Goal: Transaction & Acquisition: Purchase product/service

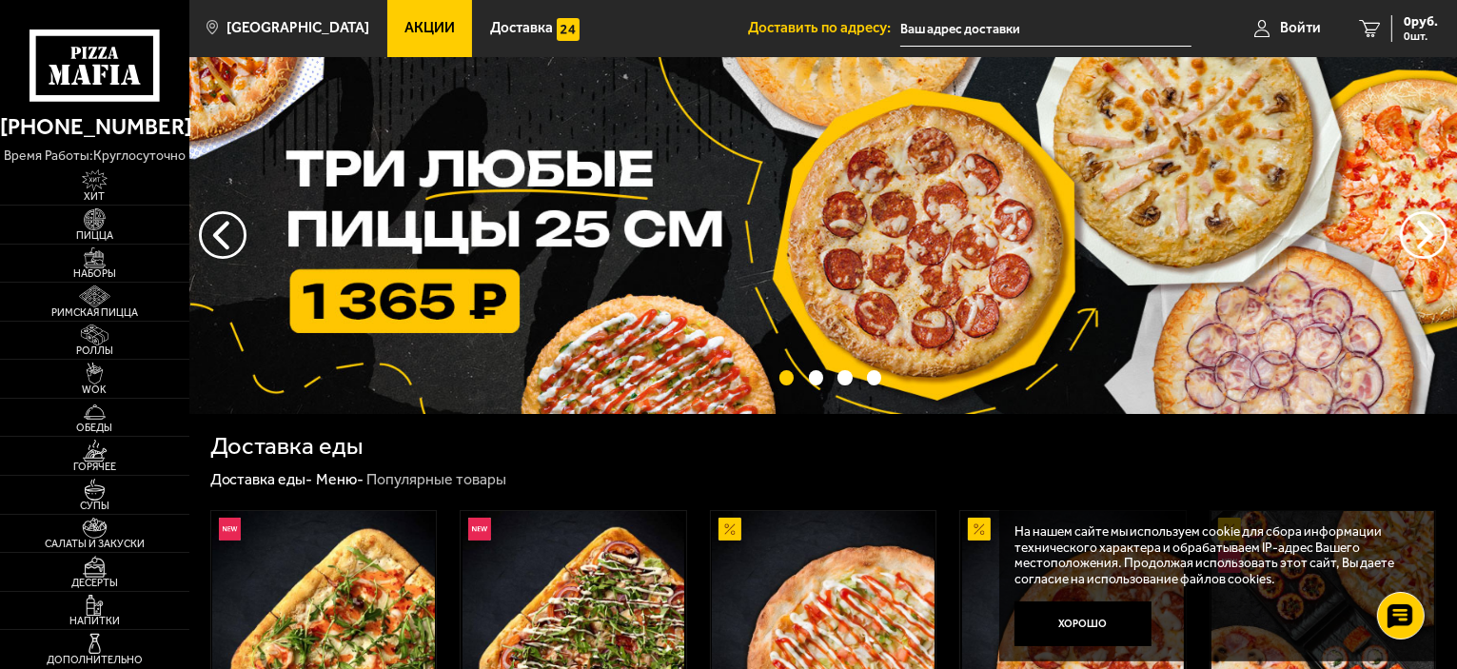
scroll to position [317, 0]
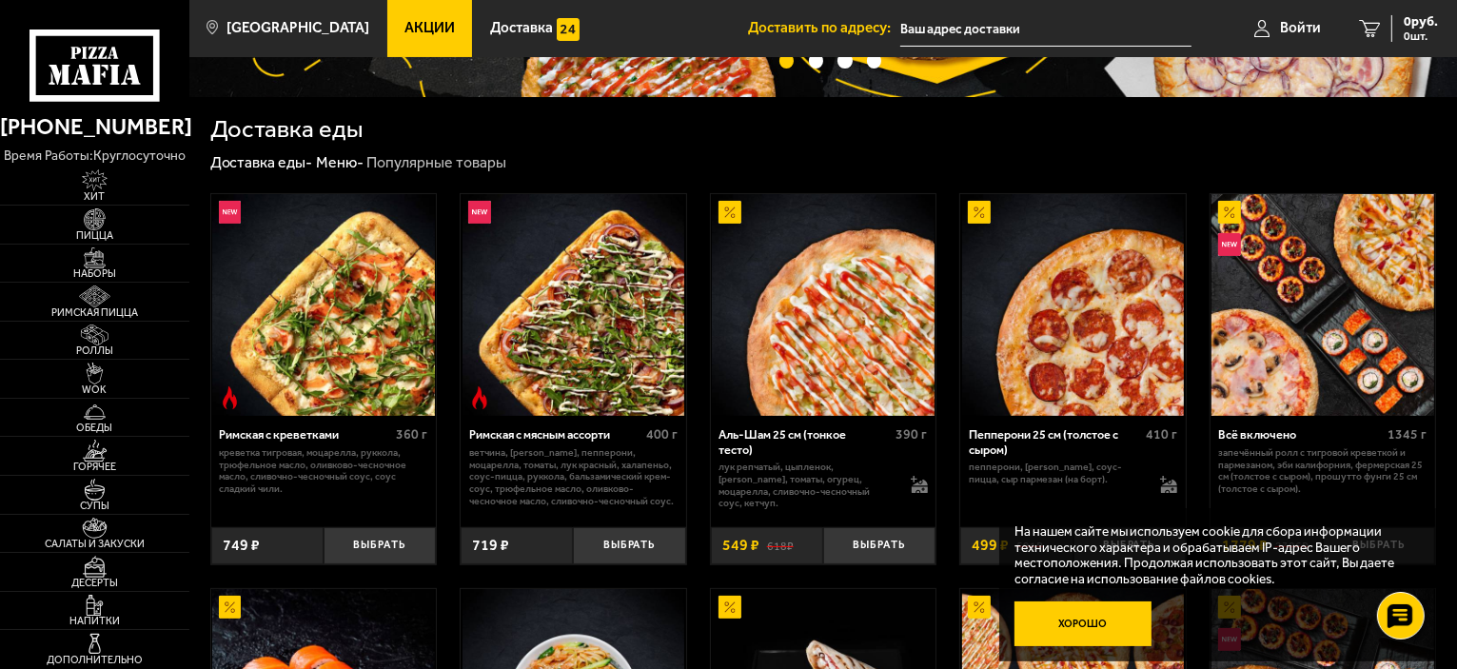
click at [1116, 623] on button "Хорошо" at bounding box center [1082, 624] width 137 height 46
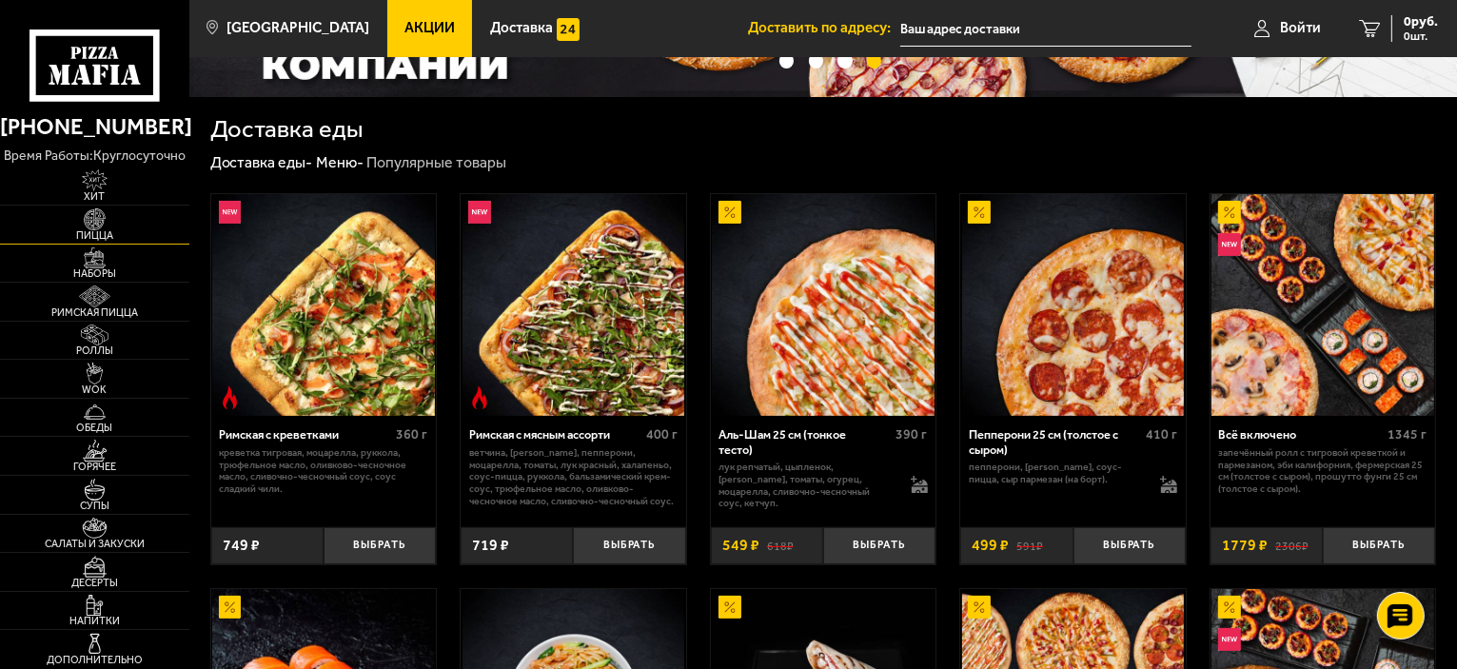
click at [97, 214] on img at bounding box center [95, 219] width 58 height 22
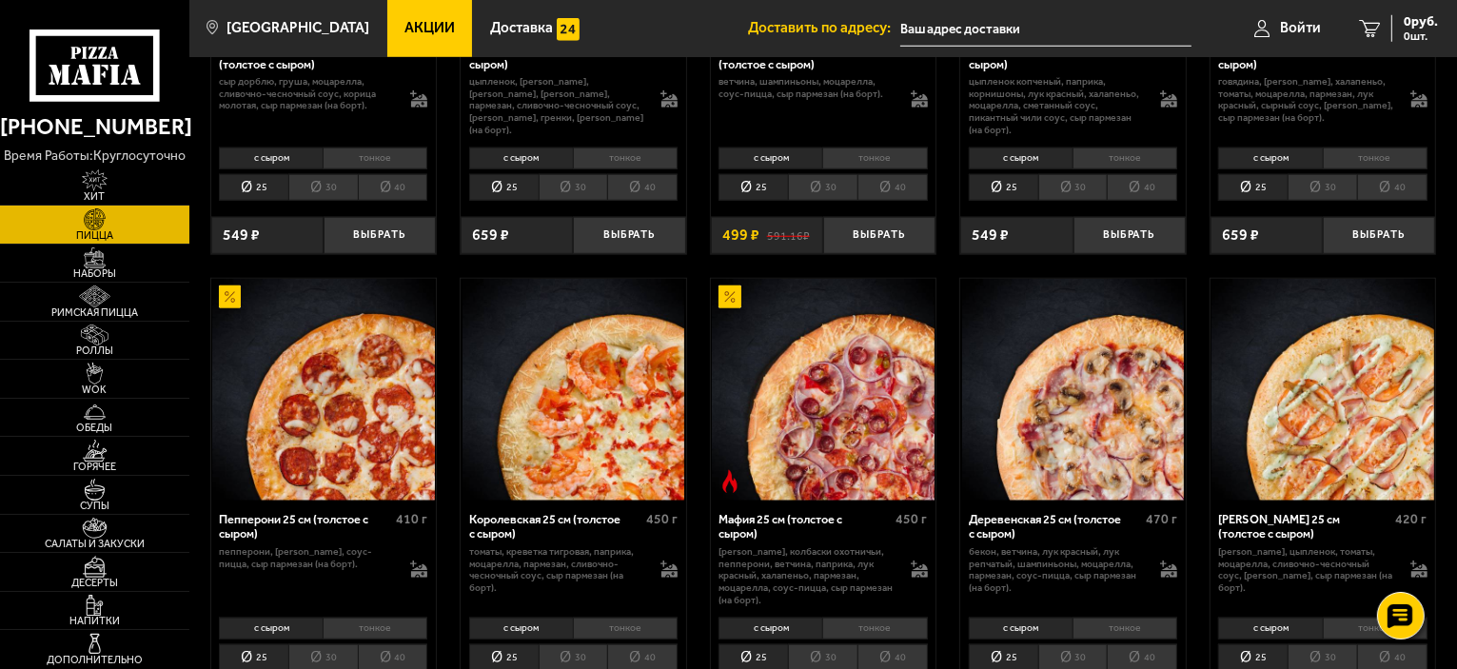
scroll to position [1903, 0]
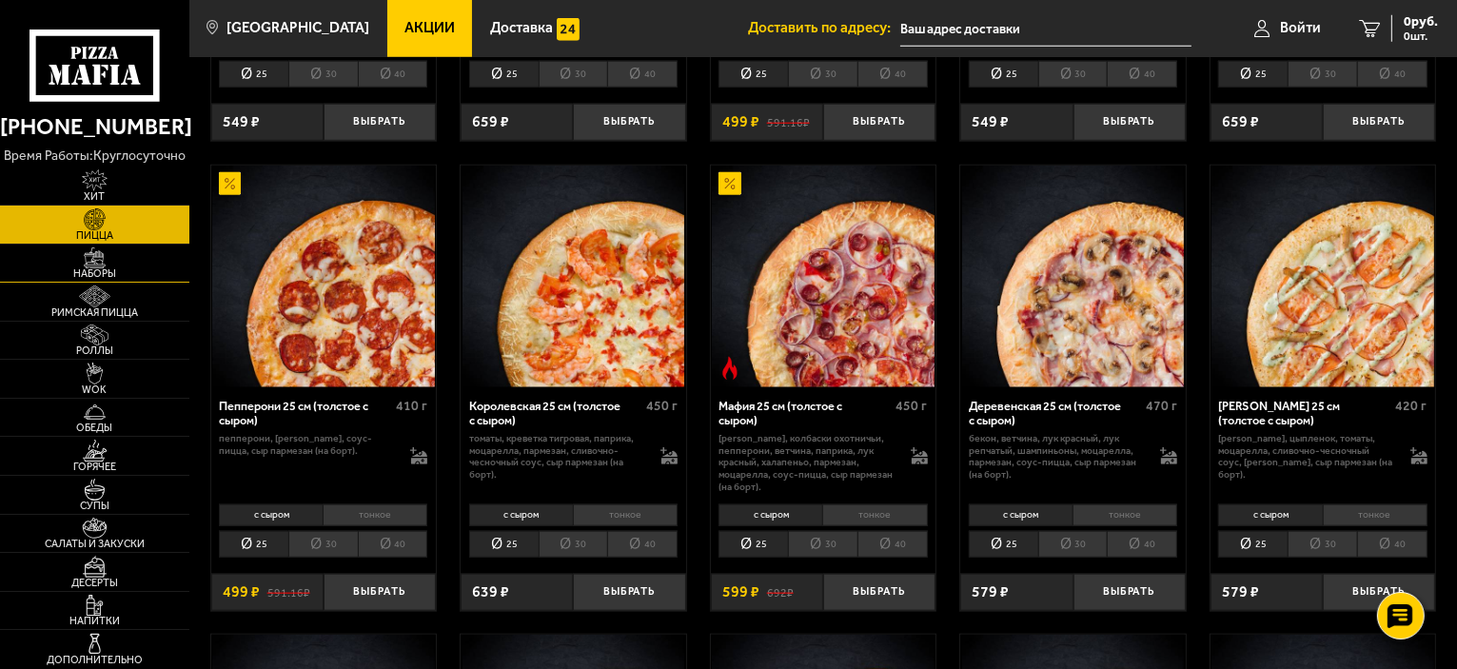
click at [91, 252] on img at bounding box center [95, 258] width 58 height 22
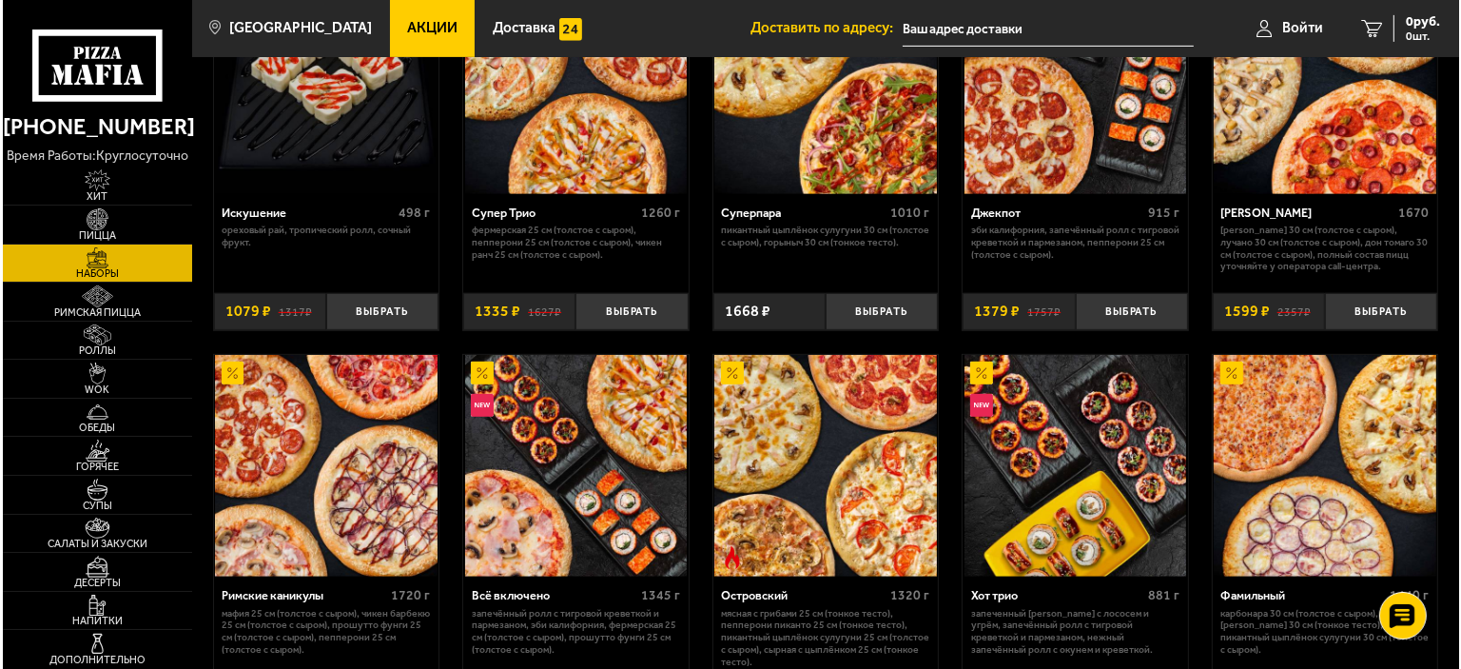
scroll to position [634, 0]
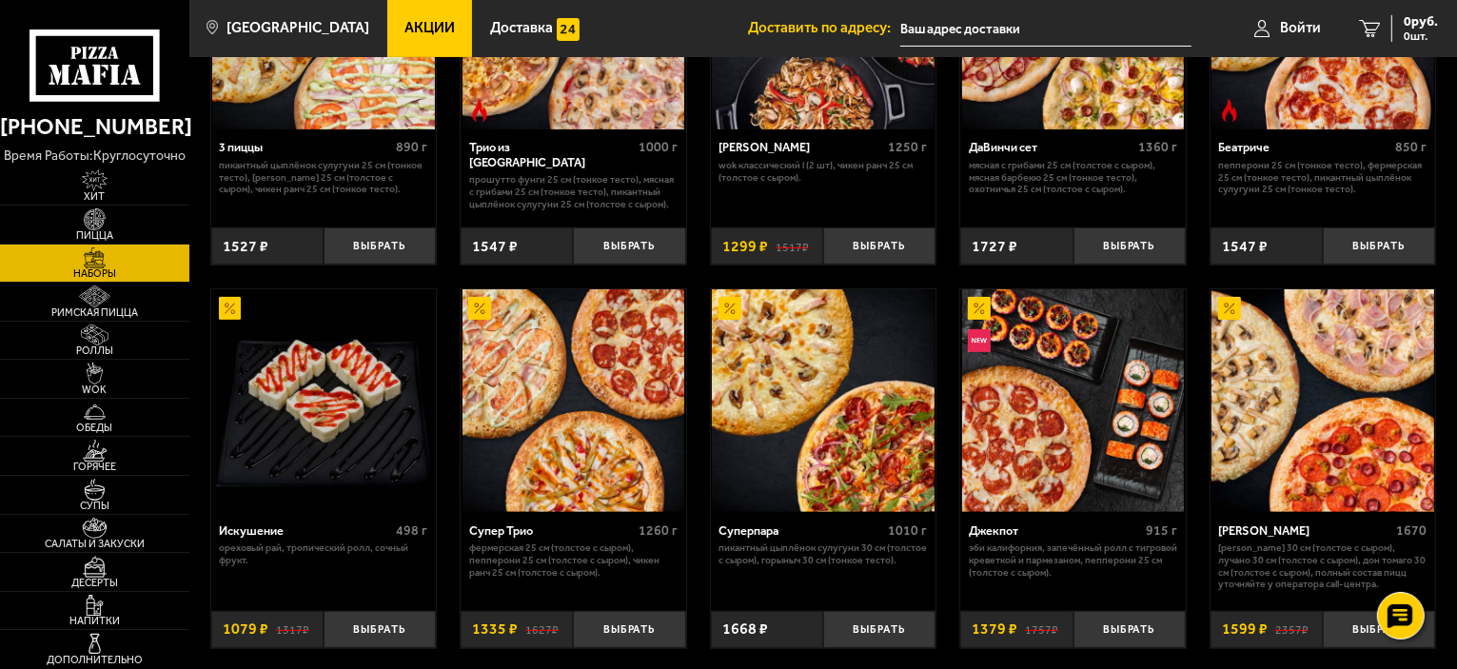
click at [628, 394] on img at bounding box center [573, 400] width 223 height 223
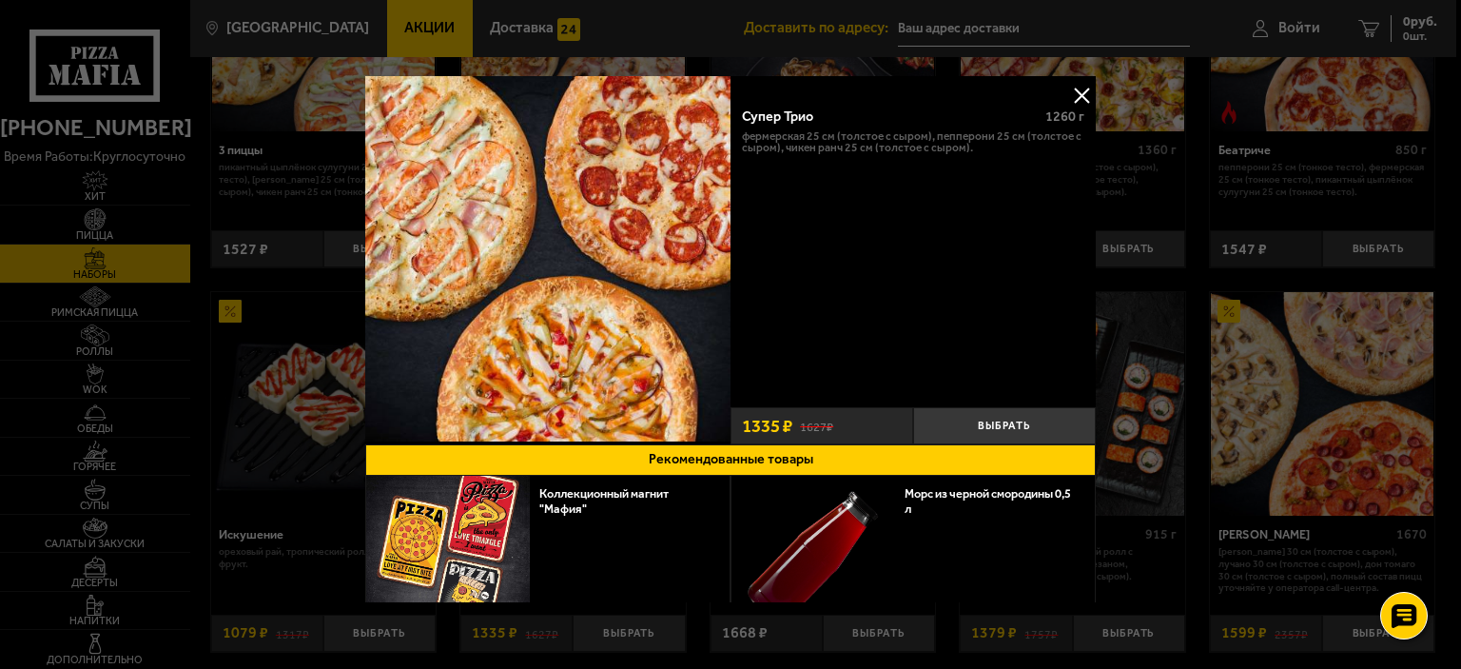
click at [1071, 95] on button at bounding box center [1081, 95] width 29 height 29
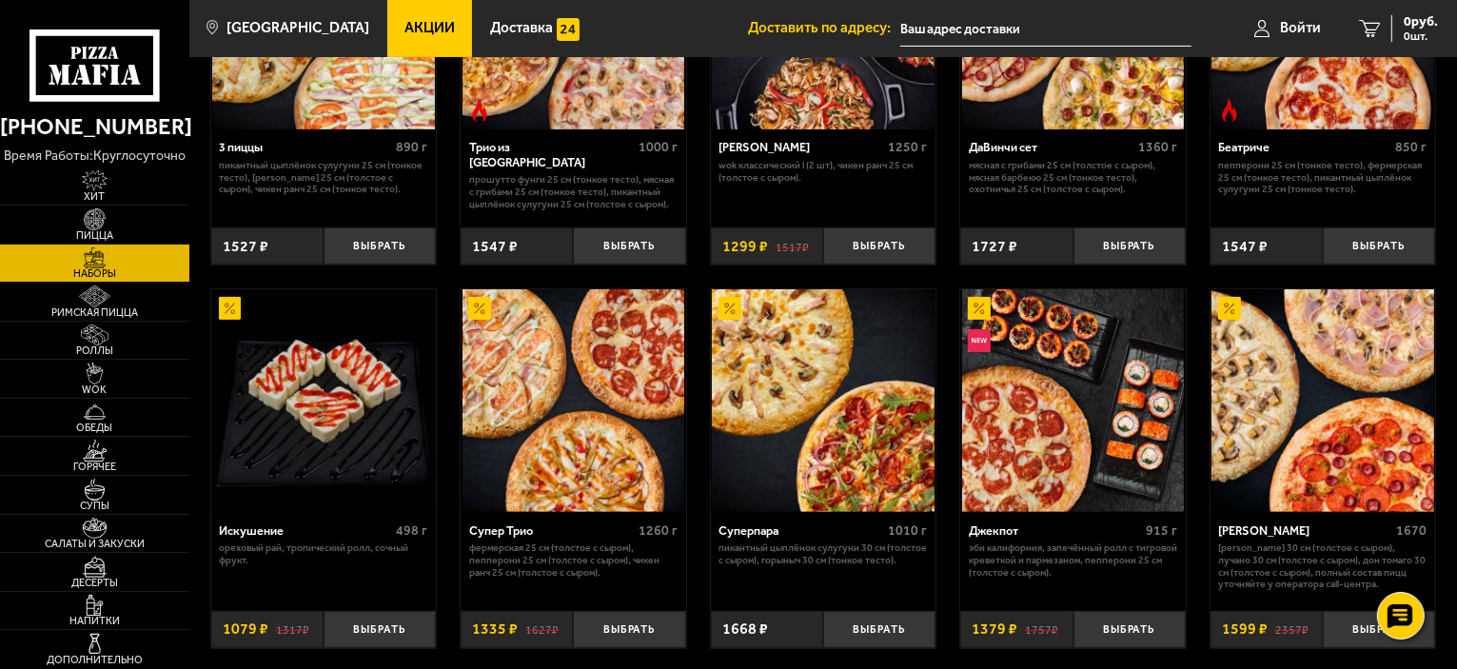
click at [609, 441] on img at bounding box center [573, 400] width 223 height 223
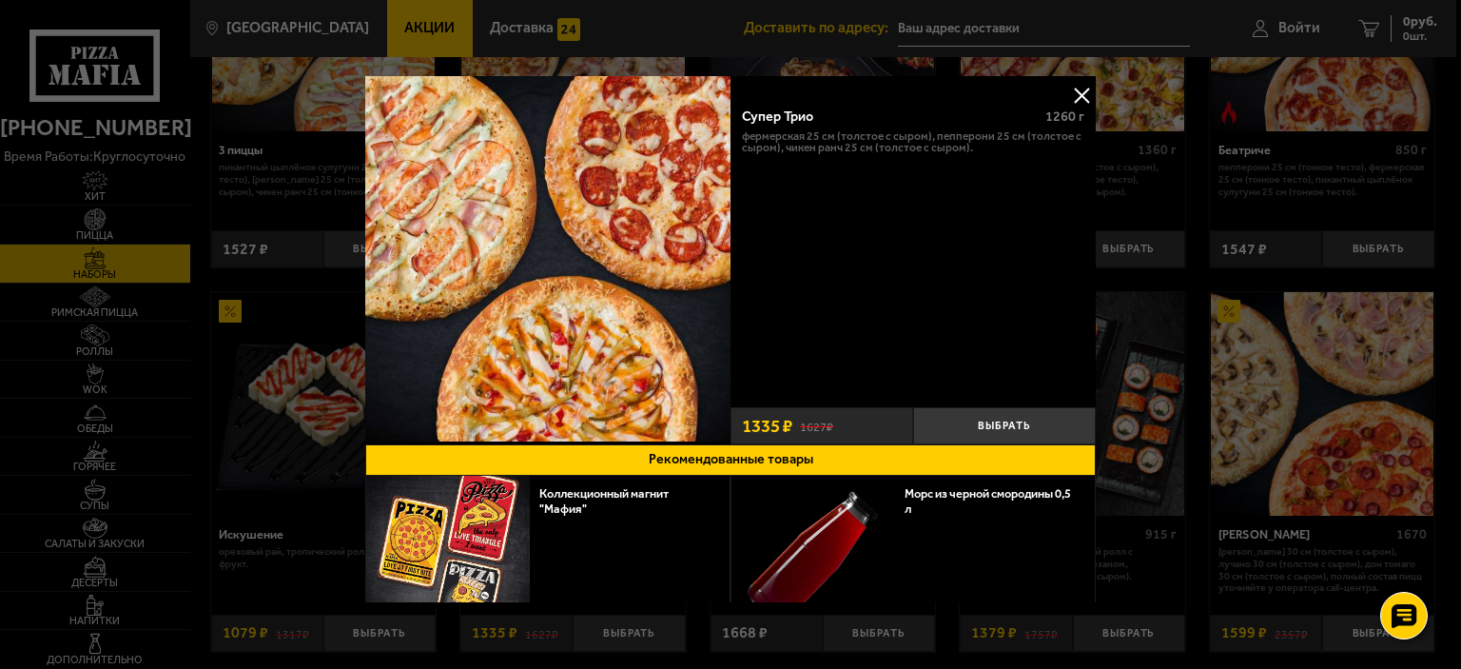
click at [1078, 98] on button at bounding box center [1081, 95] width 29 height 29
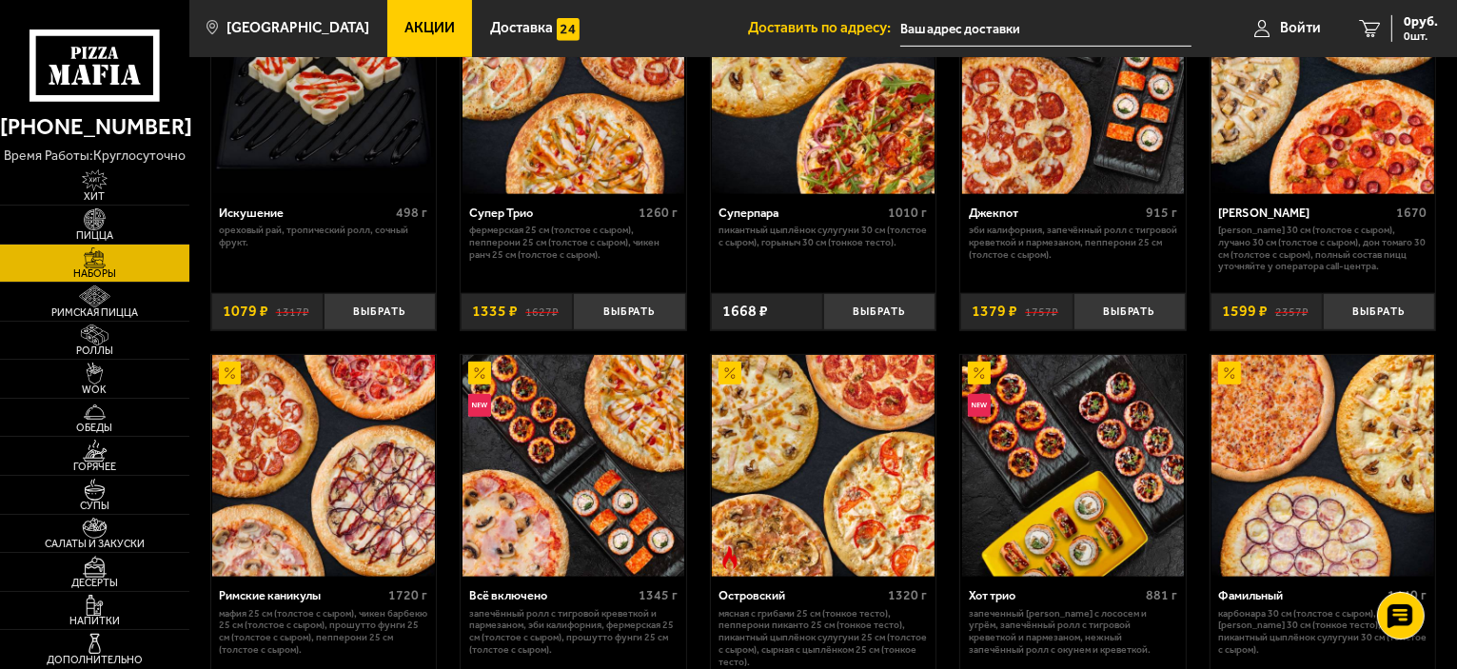
scroll to position [634, 0]
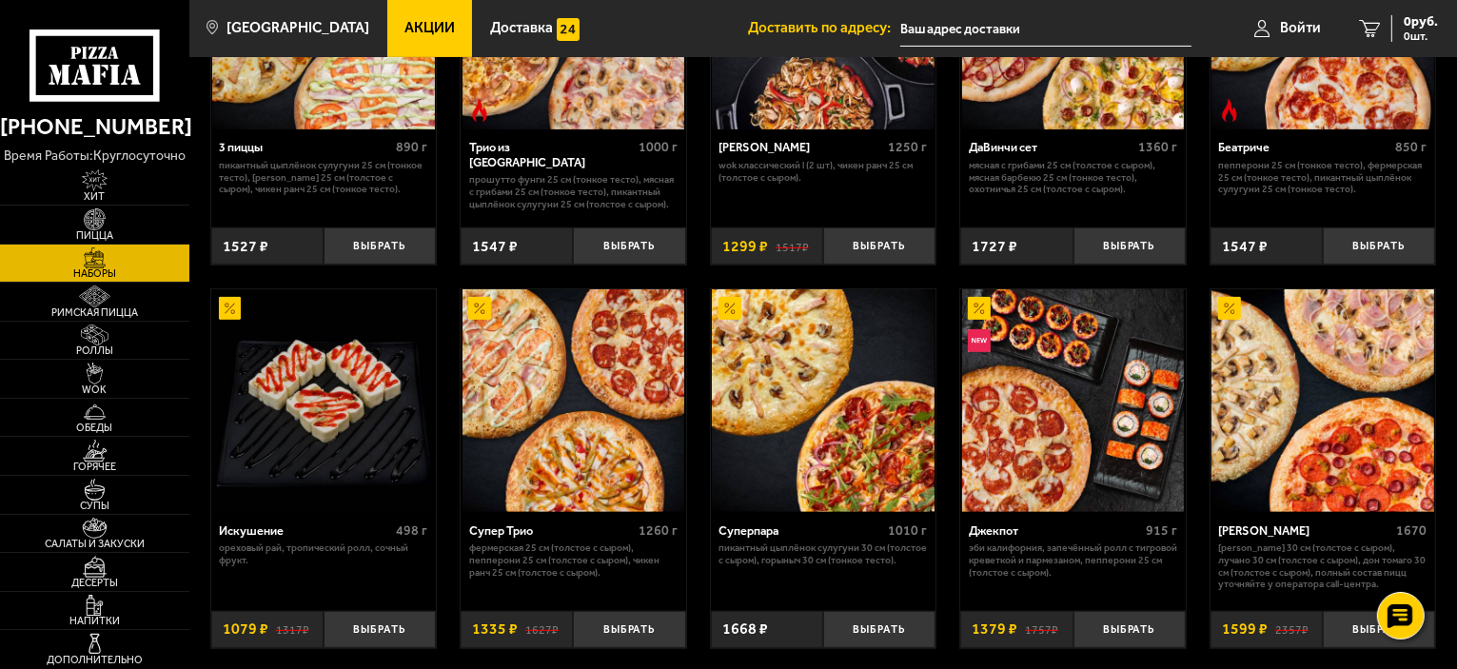
click at [1307, 373] on img at bounding box center [1322, 400] width 223 height 223
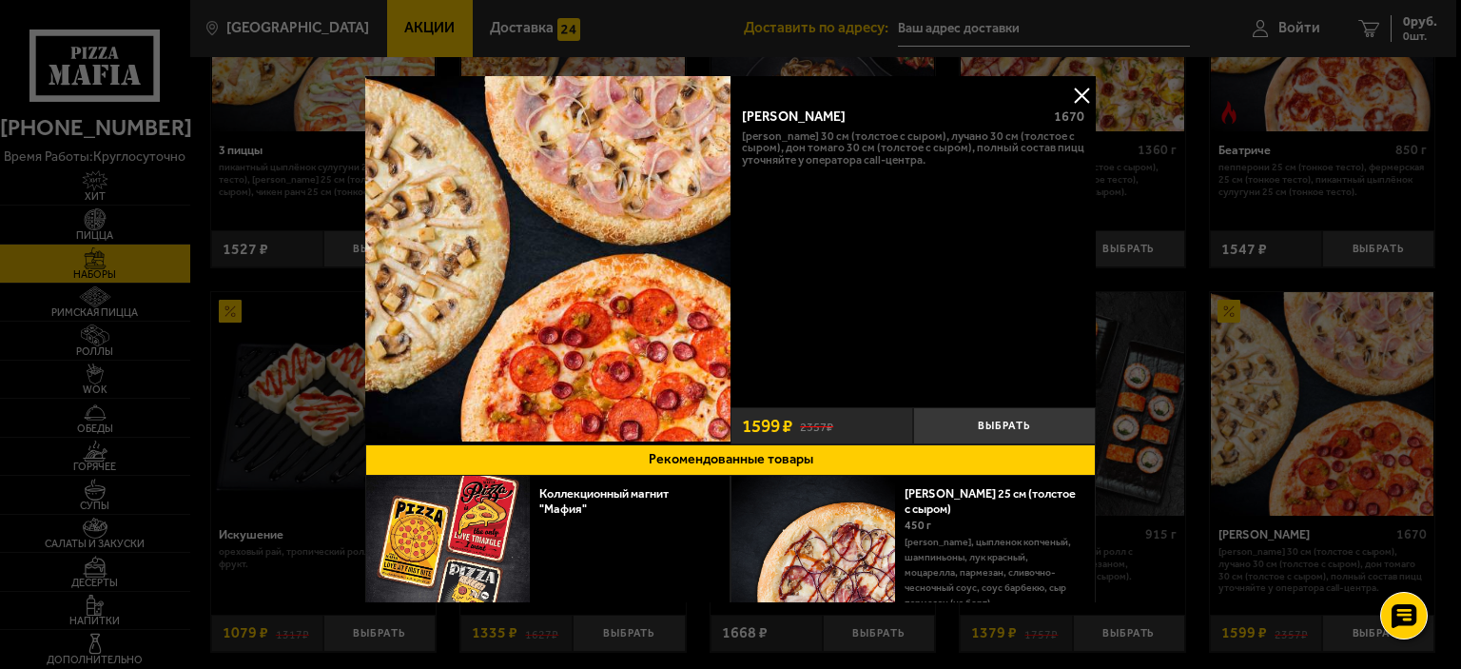
click at [1069, 91] on button at bounding box center [1081, 95] width 29 height 29
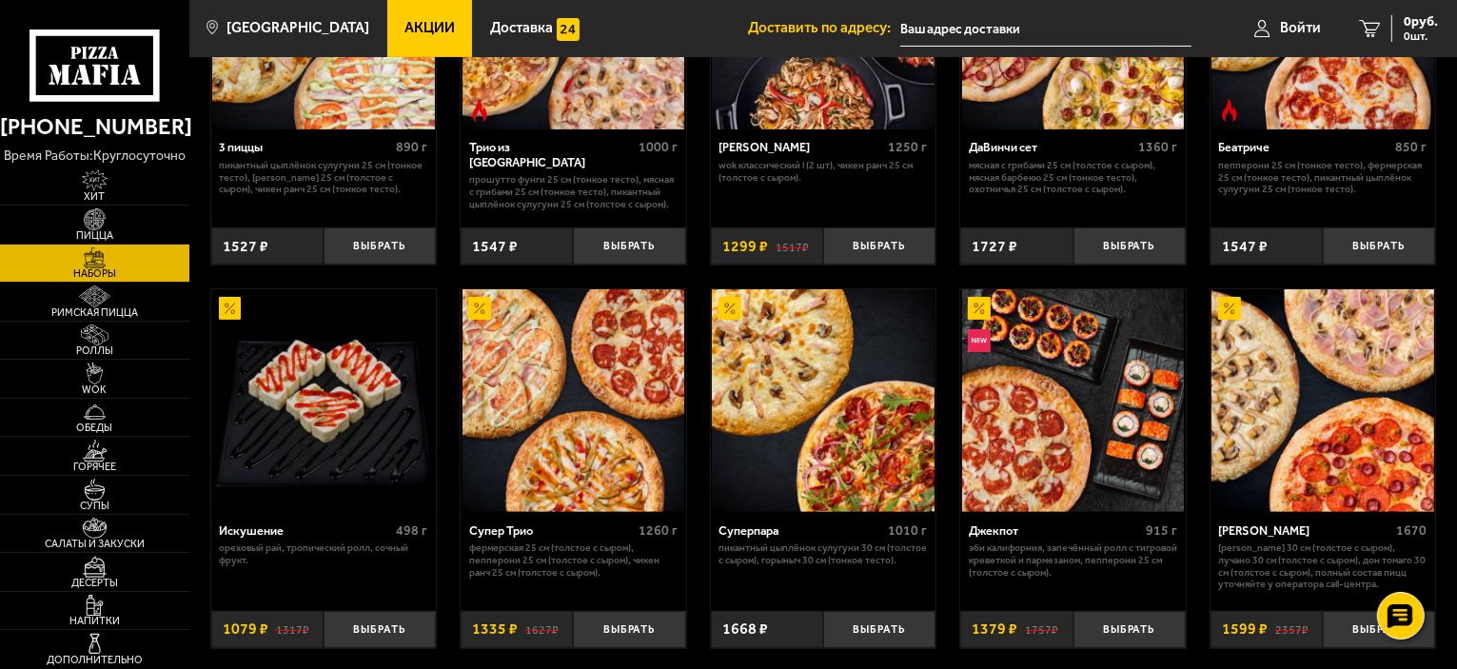
click at [1271, 370] on img at bounding box center [1322, 400] width 223 height 223
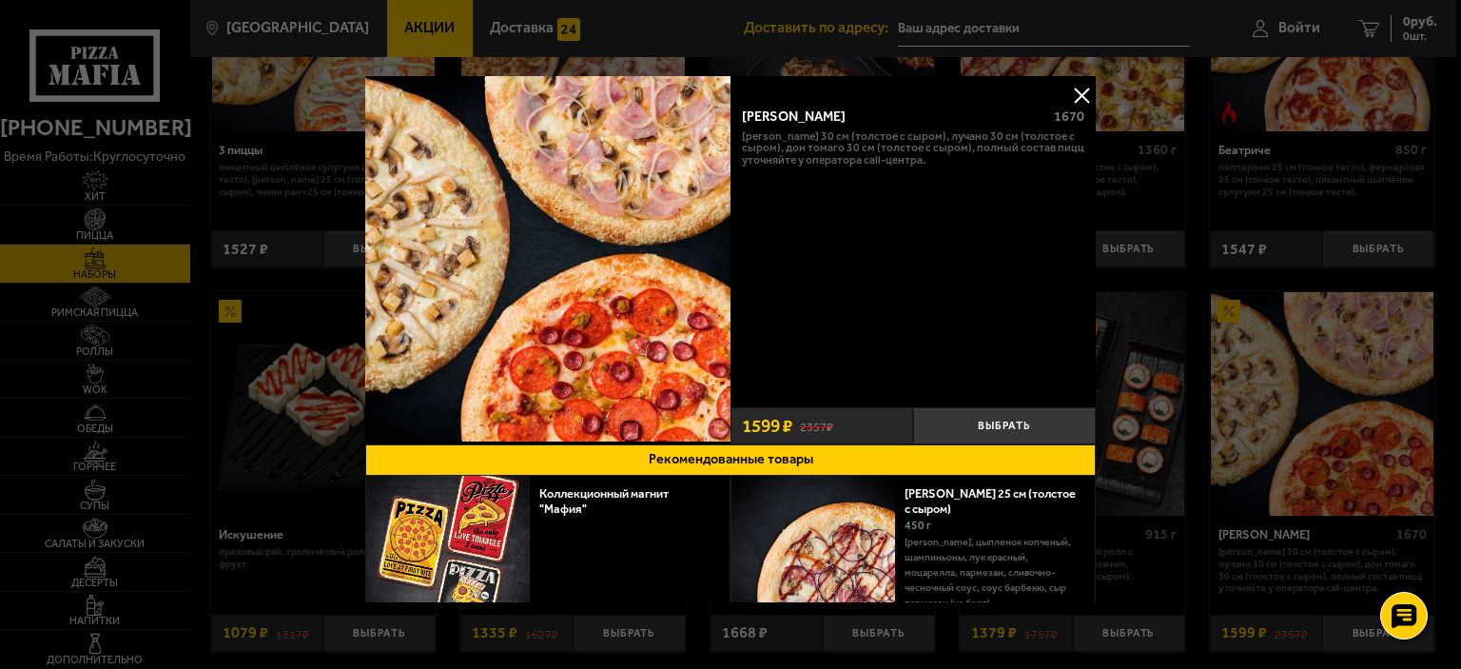
click at [1081, 90] on button at bounding box center [1081, 95] width 29 height 29
